Goal: Information Seeking & Learning: Learn about a topic

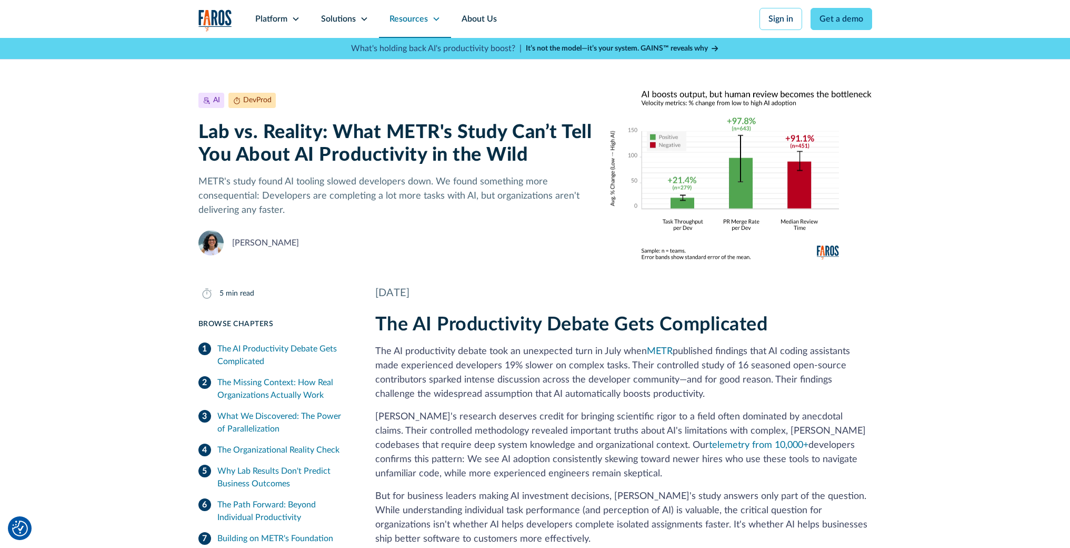
click at [409, 14] on div "Resources" at bounding box center [409, 19] width 38 height 13
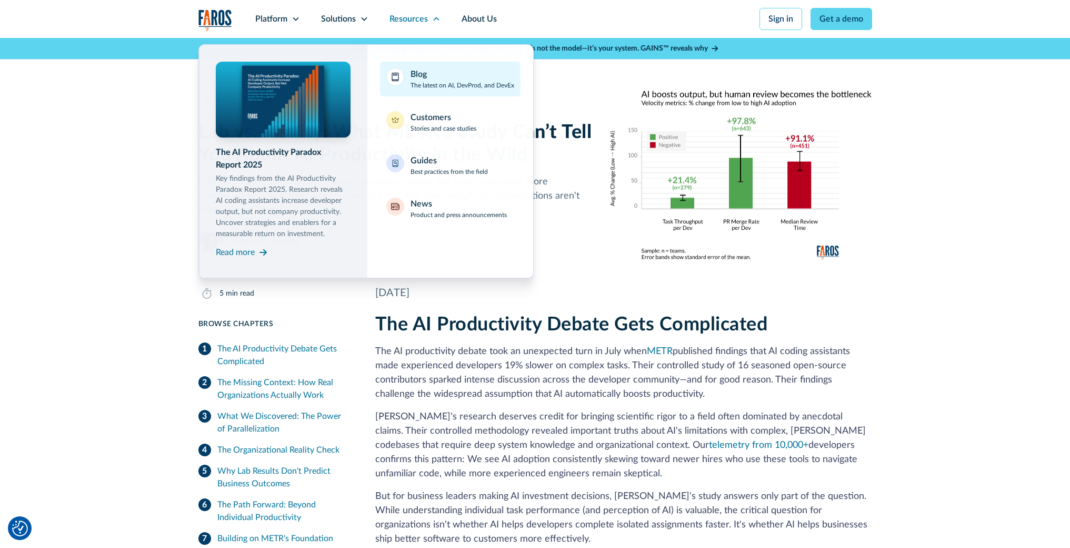
click at [415, 75] on div "Blog" at bounding box center [419, 74] width 16 height 13
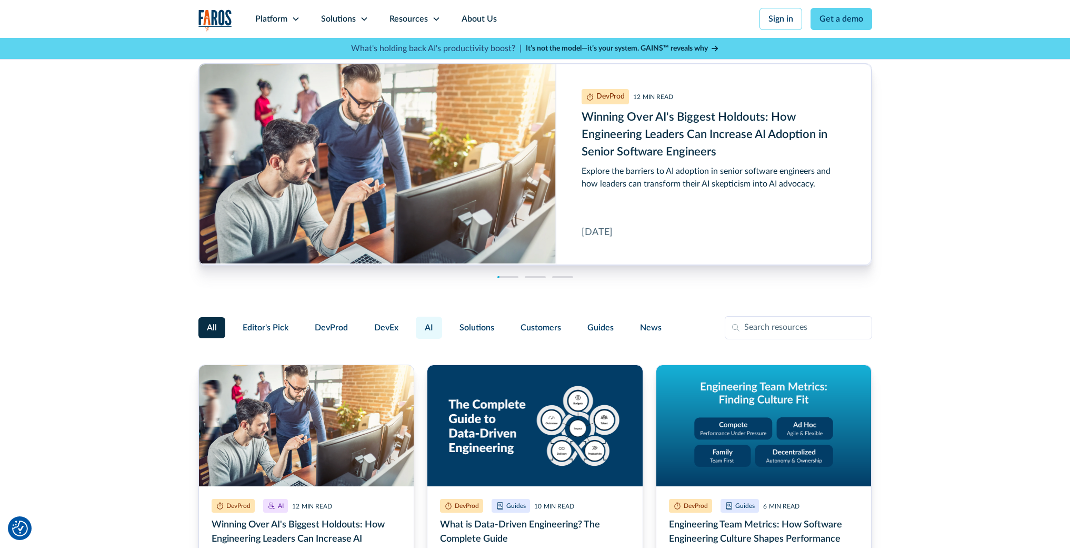
click at [422, 328] on label "AI" at bounding box center [429, 327] width 26 height 22
click at [414, 323] on input "AI" at bounding box center [414, 323] width 0 height 0
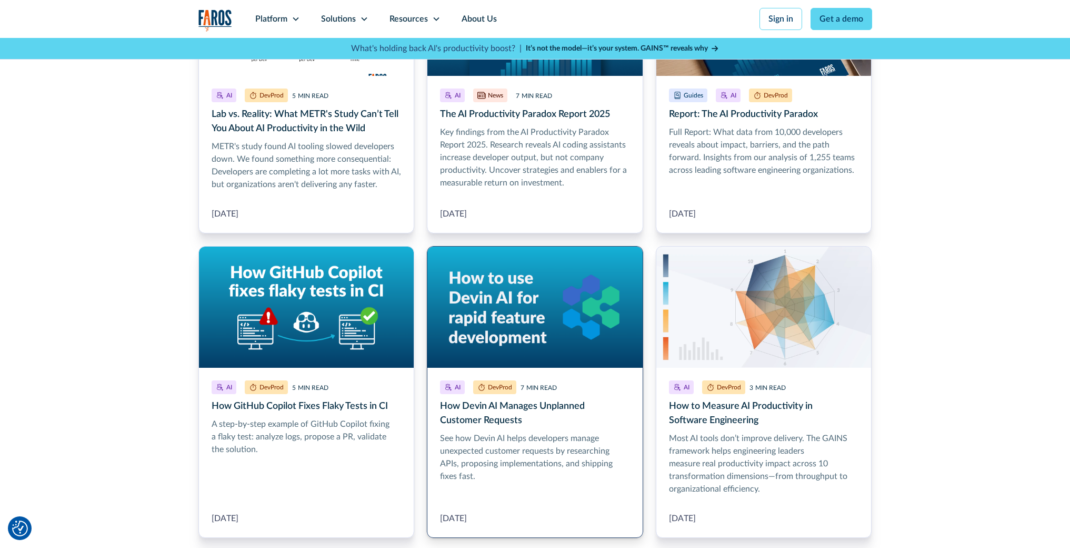
scroll to position [1220, 0]
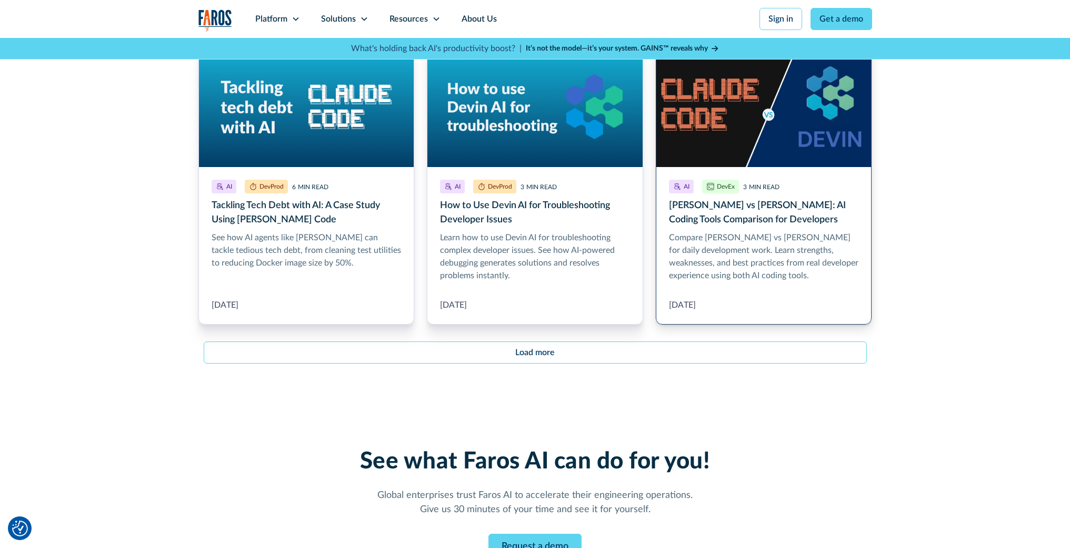
click at [795, 206] on link "Claude Code vs Devin: AI Coding Tools Comparison for Developers" at bounding box center [764, 185] width 216 height 279
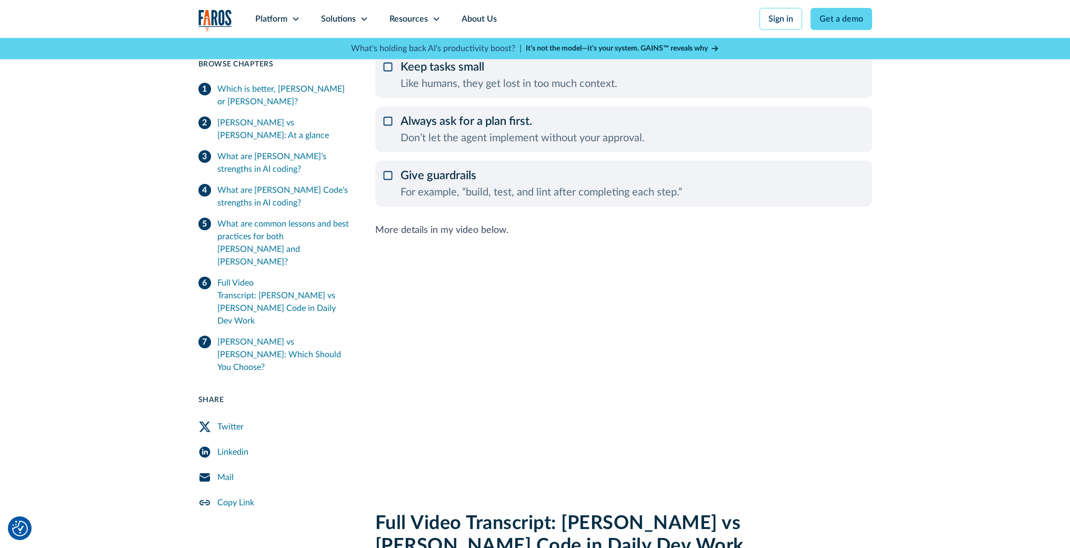
scroll to position [1313, 0]
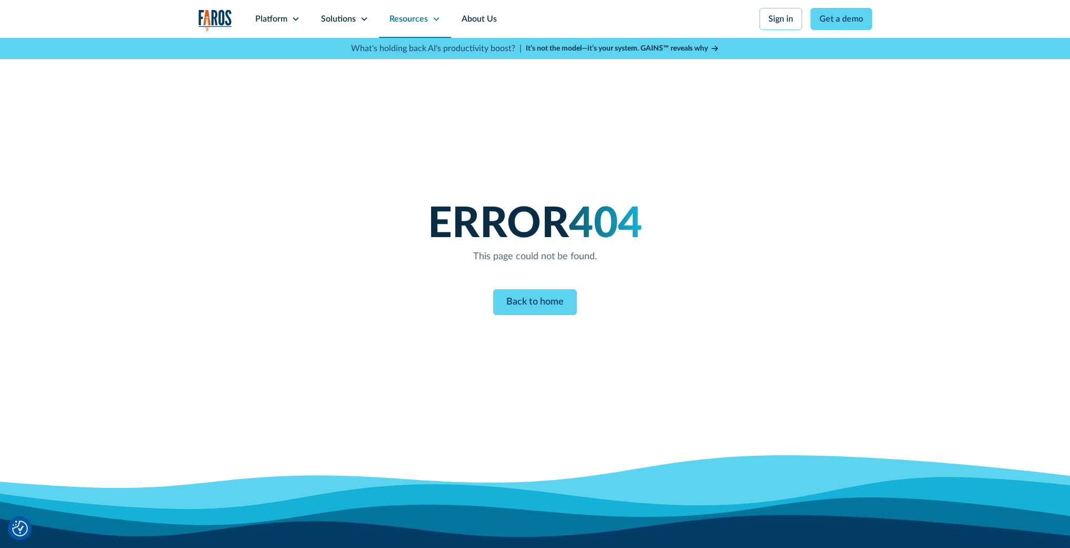
click at [429, 19] on div "Resources" at bounding box center [415, 19] width 72 height 38
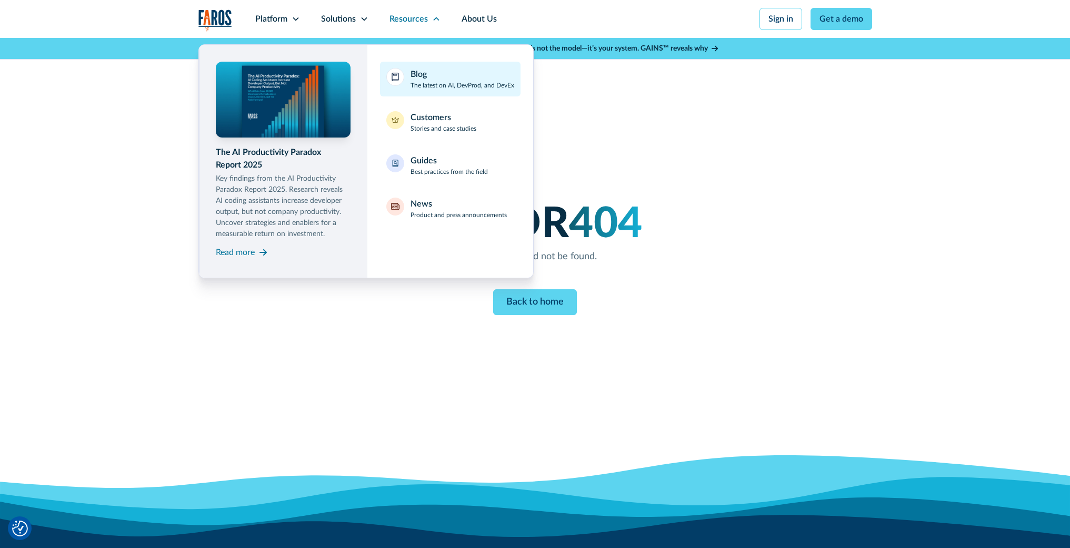
click at [424, 73] on div "Blog" at bounding box center [419, 74] width 16 height 13
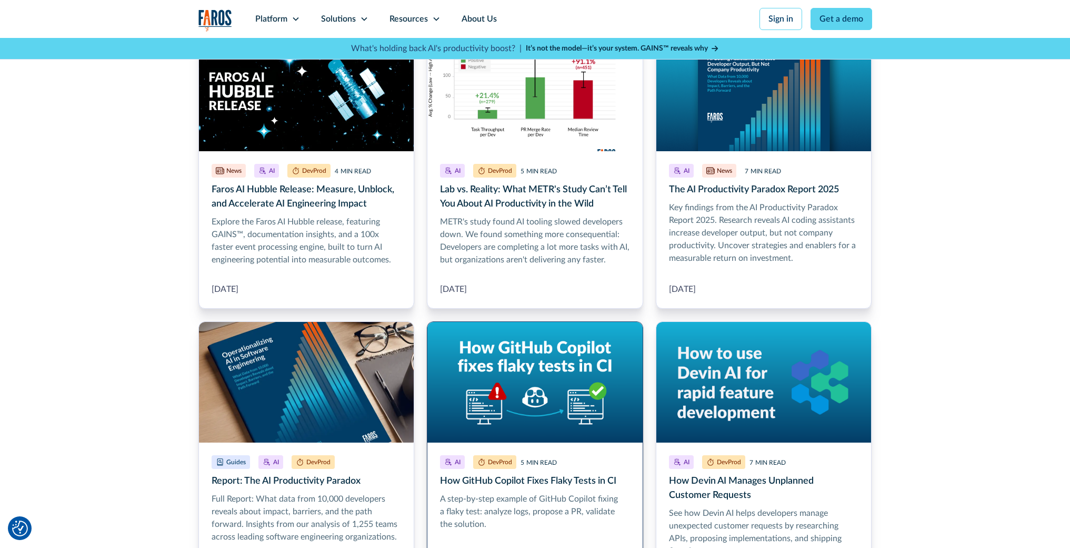
scroll to position [939, 0]
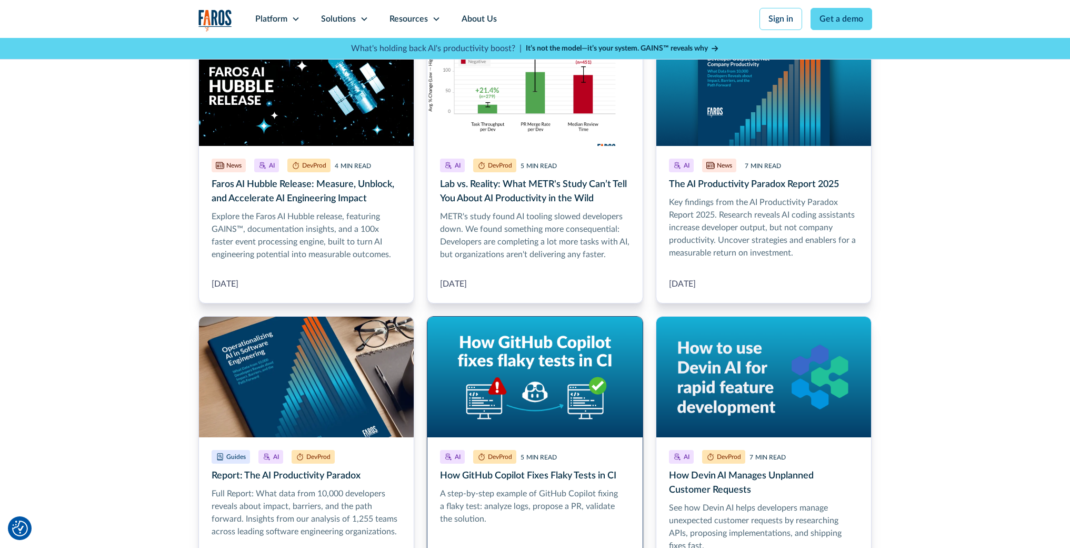
click at [499, 348] on link "How GitHub Copilot Fixes Flaky Tests in CI" at bounding box center [535, 455] width 216 height 279
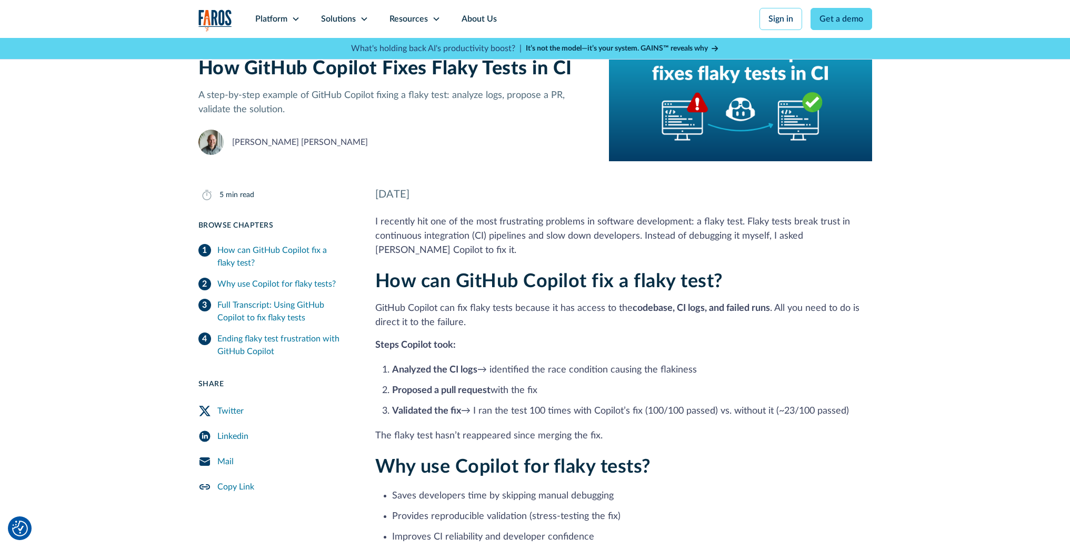
scroll to position [80, 0]
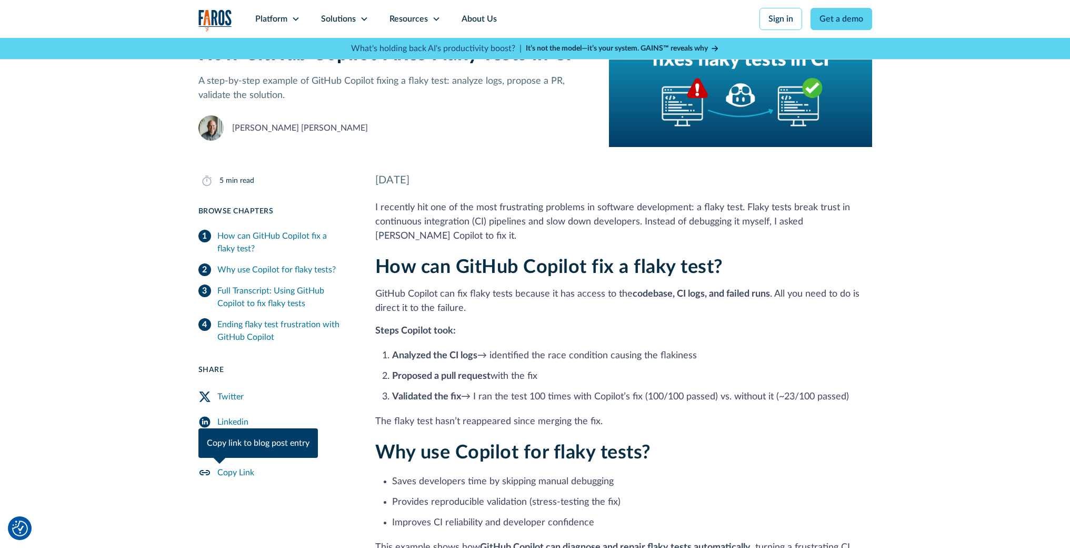
click at [240, 472] on div "Copy Link" at bounding box center [235, 472] width 37 height 13
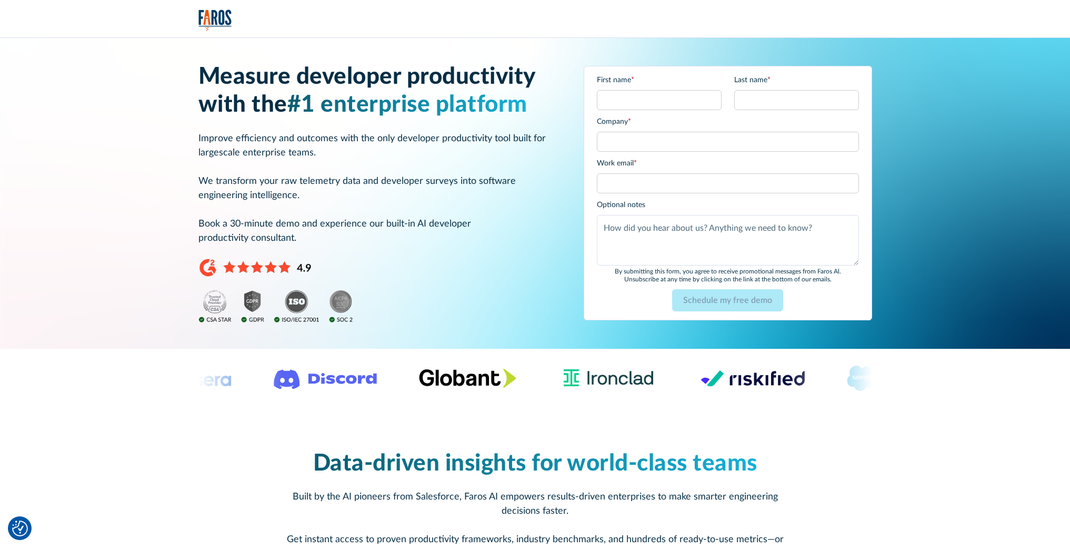
click at [199, 15] on img "home" at bounding box center [216, 20] width 34 height 22
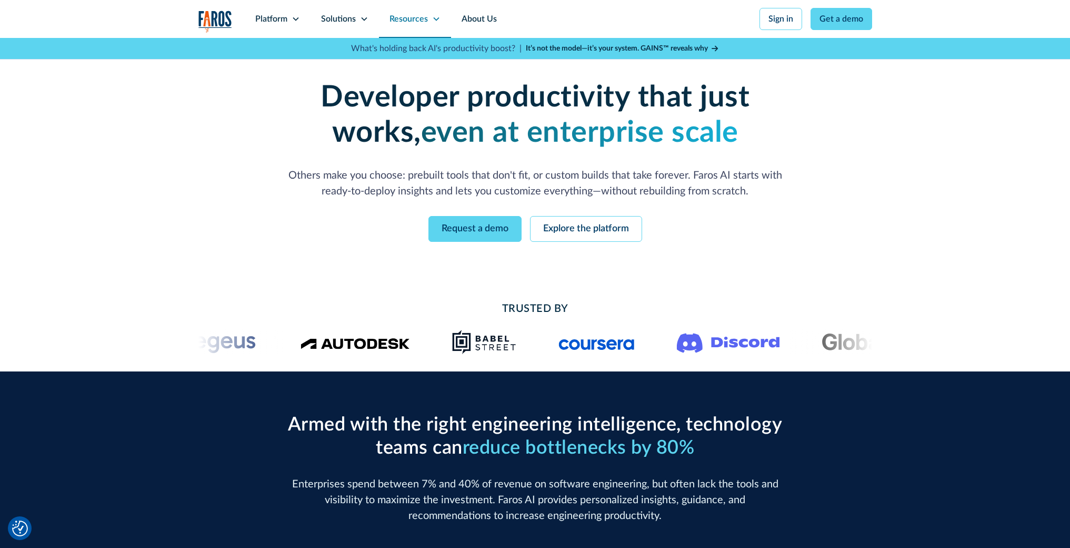
click at [436, 18] on icon at bounding box center [436, 19] width 8 height 8
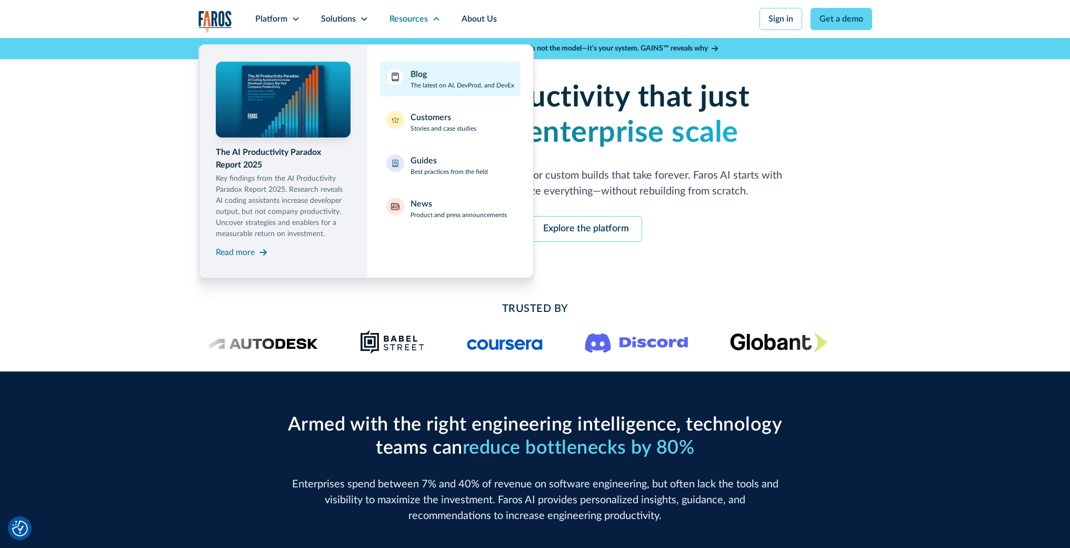
click at [440, 74] on div "Blog The latest on AI, DevProd, and DevEx" at bounding box center [463, 79] width 104 height 22
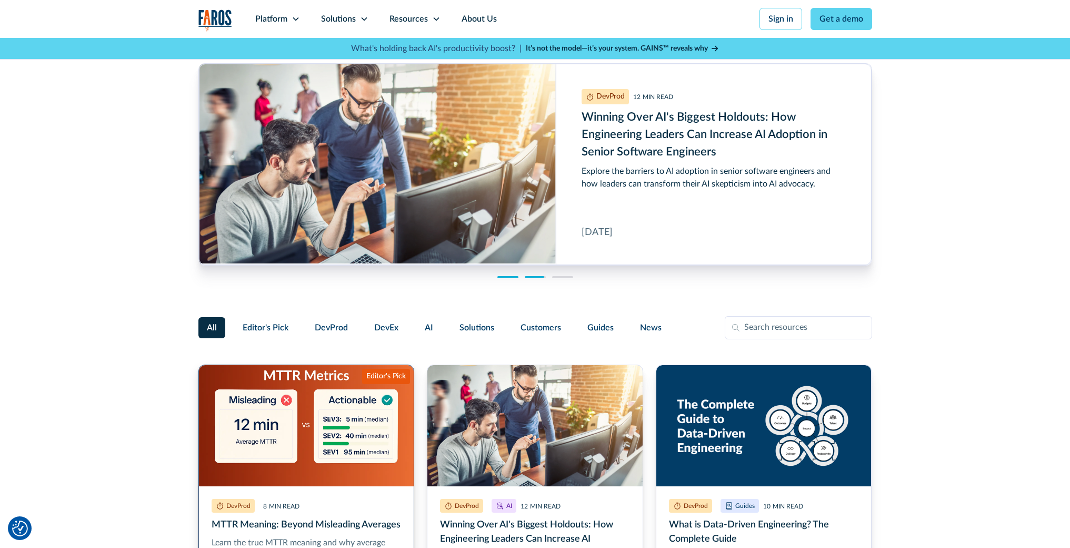
click at [356, 423] on link "MTTR Meaning: Beyond Misleading Averages" at bounding box center [307, 504] width 216 height 281
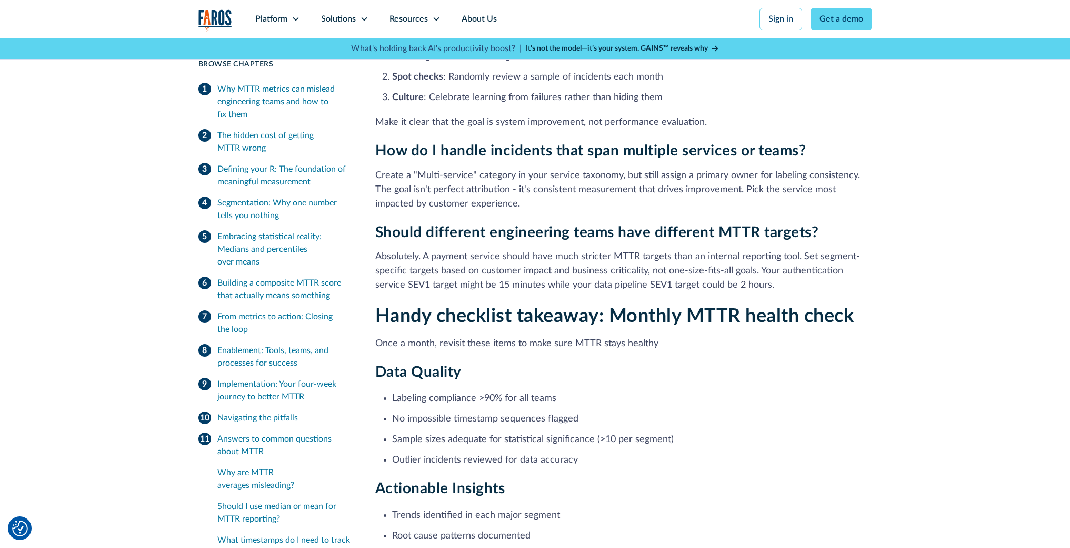
scroll to position [4341, 0]
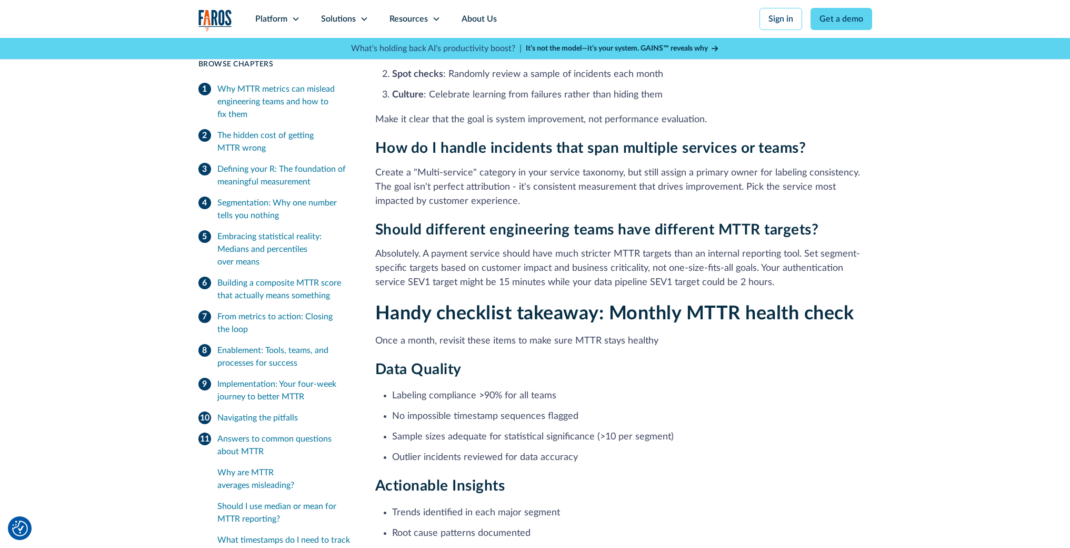
click at [427, 302] on h2 "Handy checklist takeaway: Monthly MTTR health check" at bounding box center [623, 313] width 497 height 23
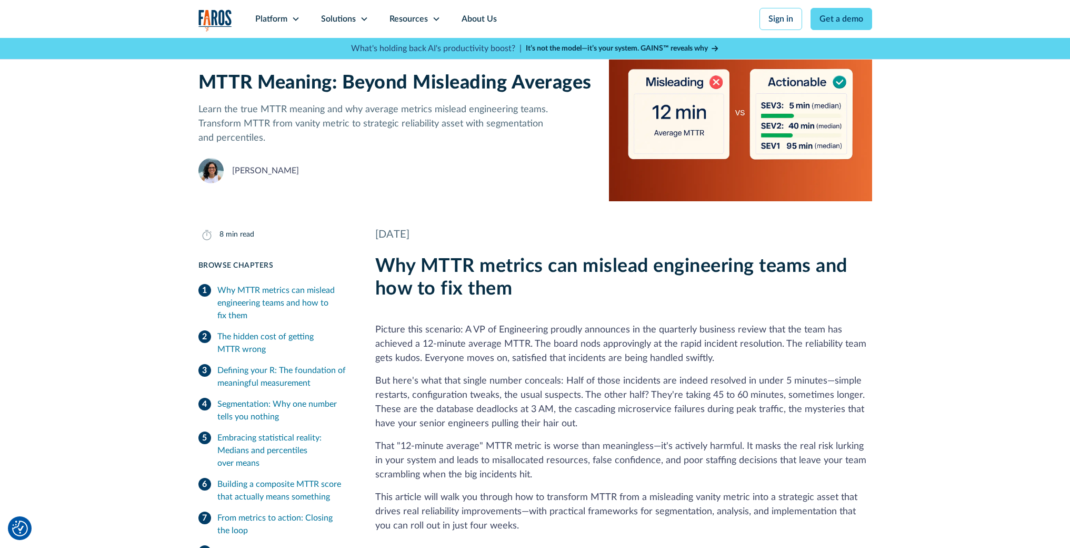
scroll to position [185, 0]
